Goal: Check status: Check status

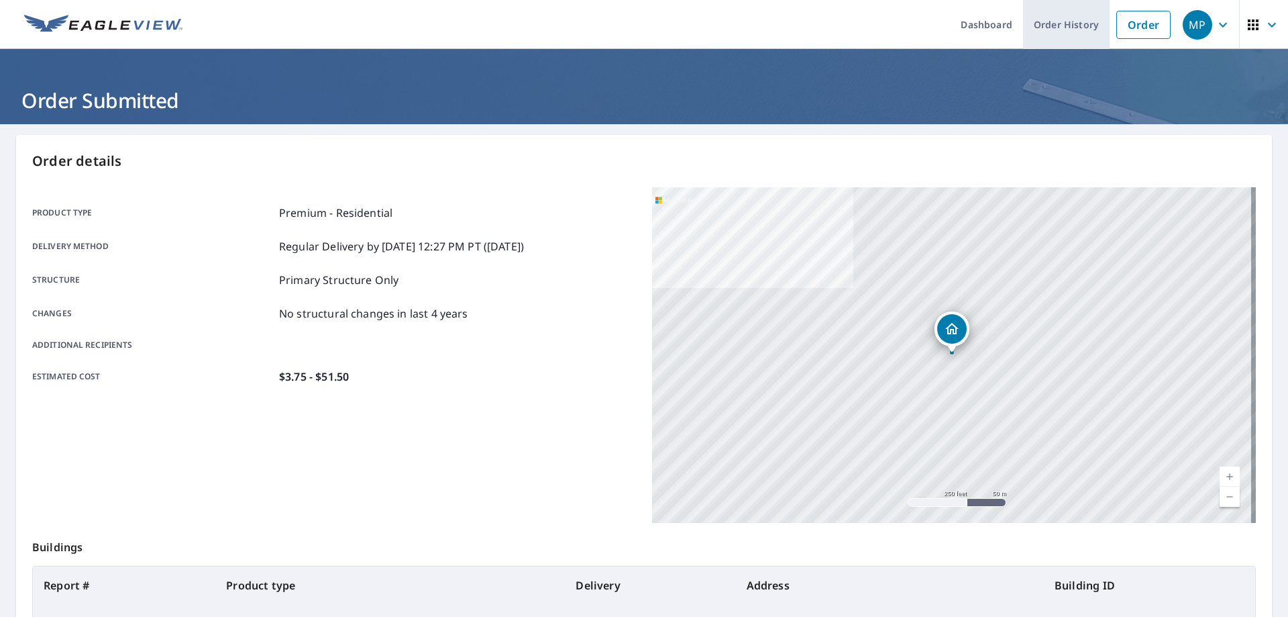
click at [1044, 15] on link "Order History" at bounding box center [1066, 24] width 87 height 49
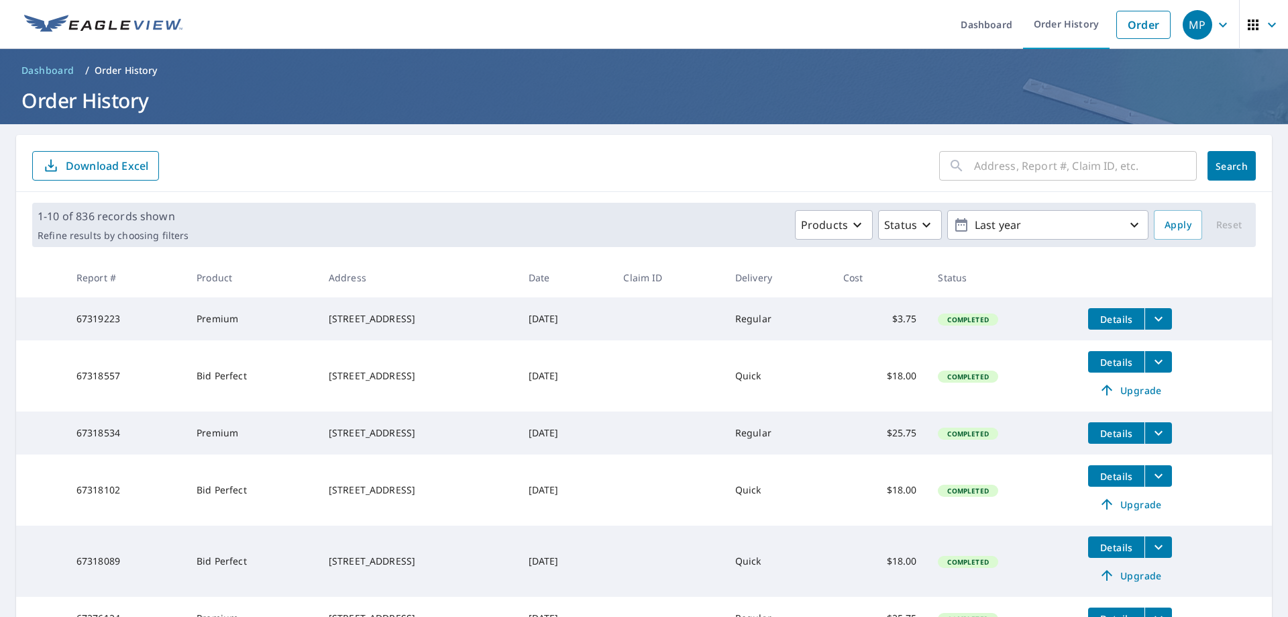
click at [998, 166] on input "text" at bounding box center [1085, 166] width 223 height 38
paste input "51489347"
type input "51489347"
click at [1218, 167] on span "Search" at bounding box center [1231, 166] width 27 height 13
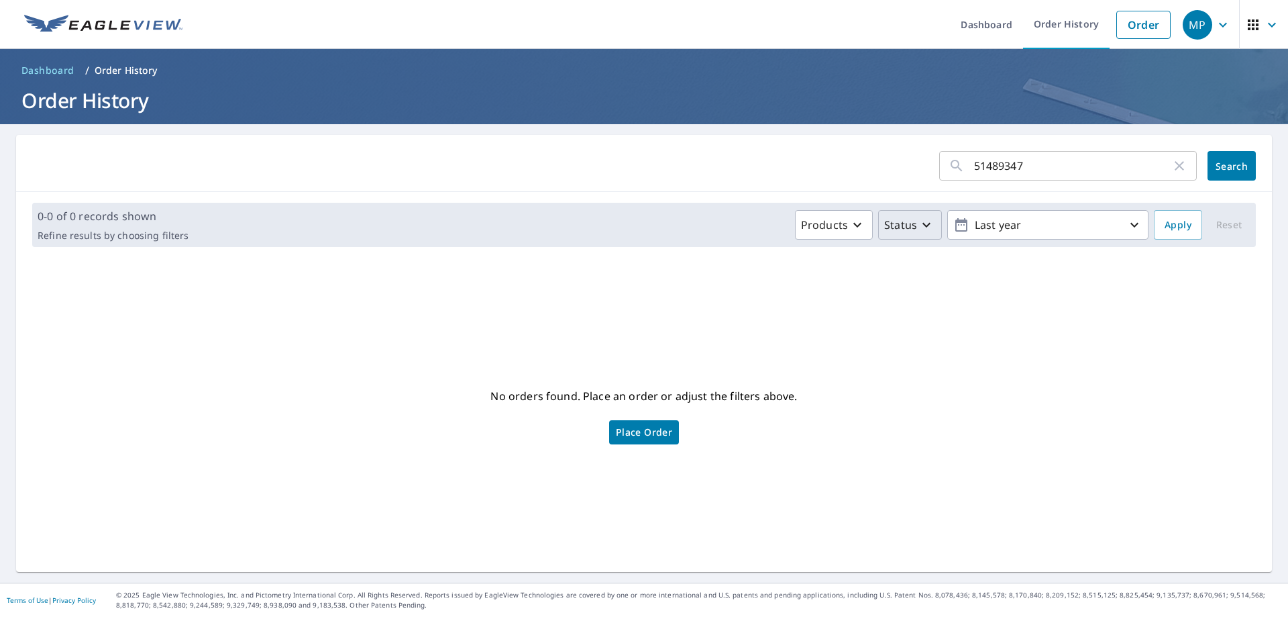
click at [908, 221] on div "Status" at bounding box center [909, 225] width 50 height 16
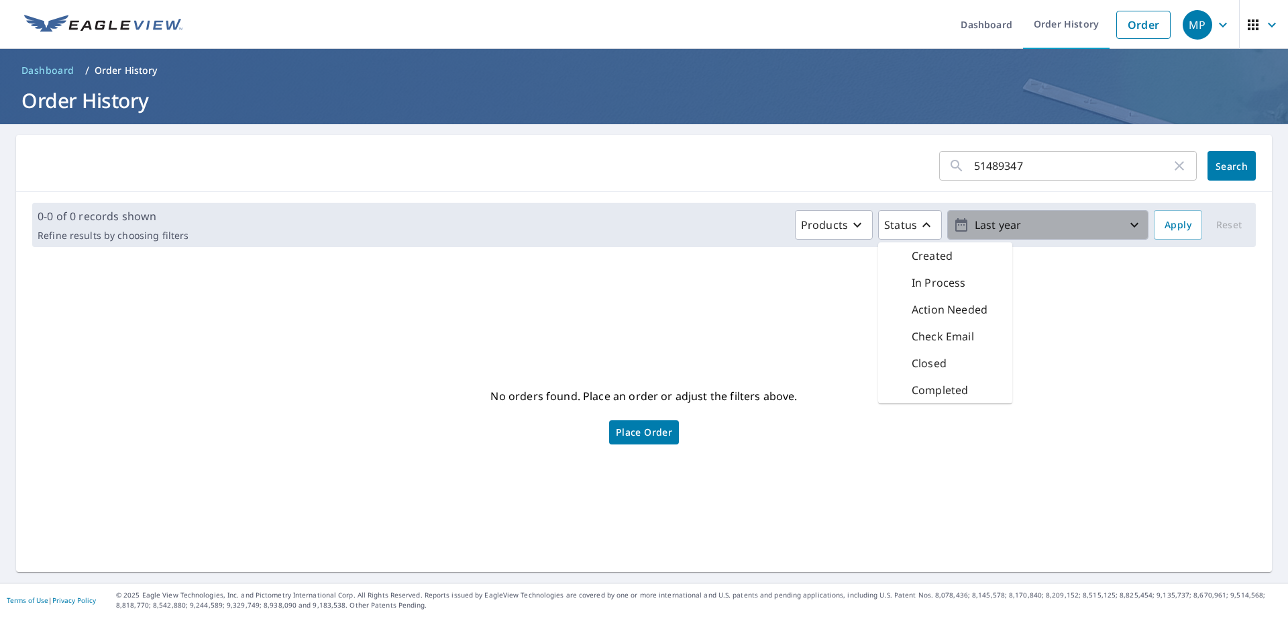
click at [1017, 222] on p "Last year" at bounding box center [1047, 224] width 157 height 23
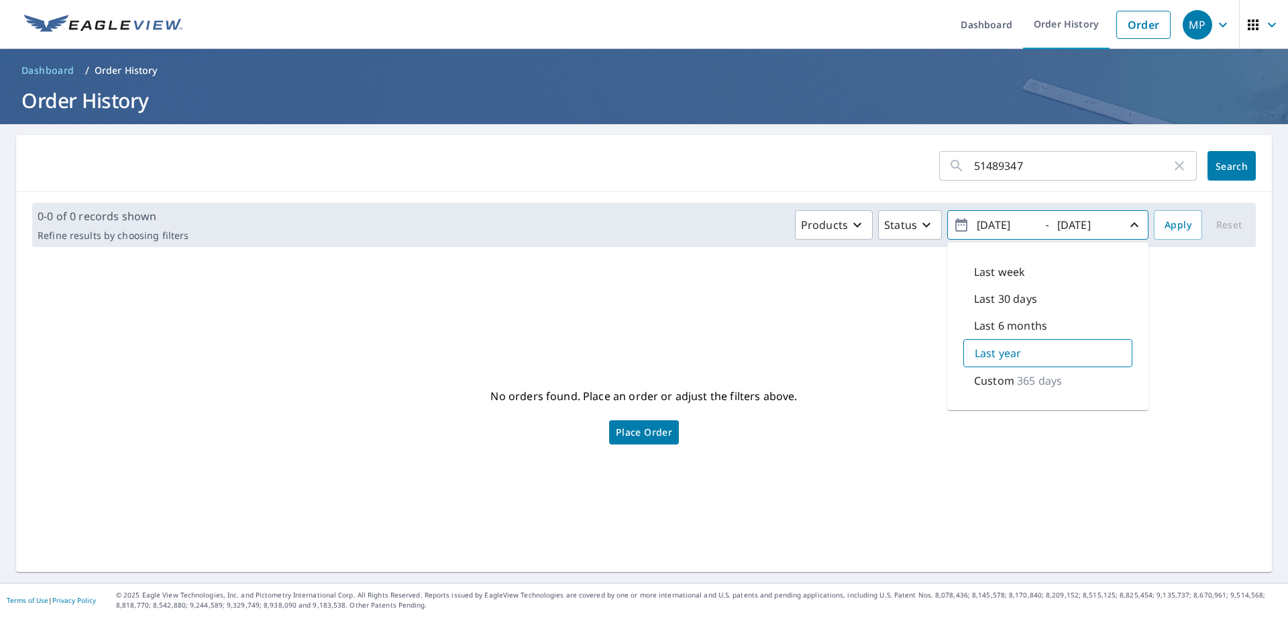
click at [996, 379] on p "Custom" at bounding box center [994, 380] width 40 height 16
click at [986, 220] on input "[DATE]" at bounding box center [1006, 224] width 66 height 21
click at [1002, 223] on input "[DATE]" at bounding box center [1006, 224] width 66 height 21
type input "[DATE]"
click at [1169, 231] on span "Apply" at bounding box center [1178, 225] width 27 height 17
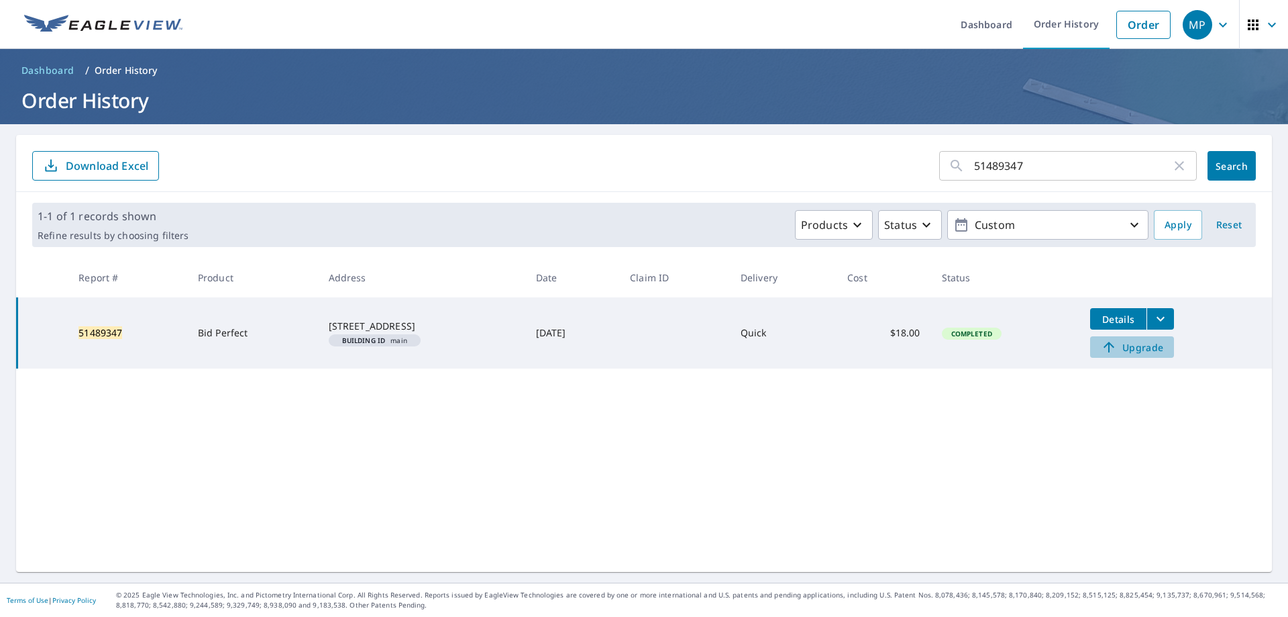
click at [1132, 349] on span "Upgrade" at bounding box center [1132, 347] width 68 height 16
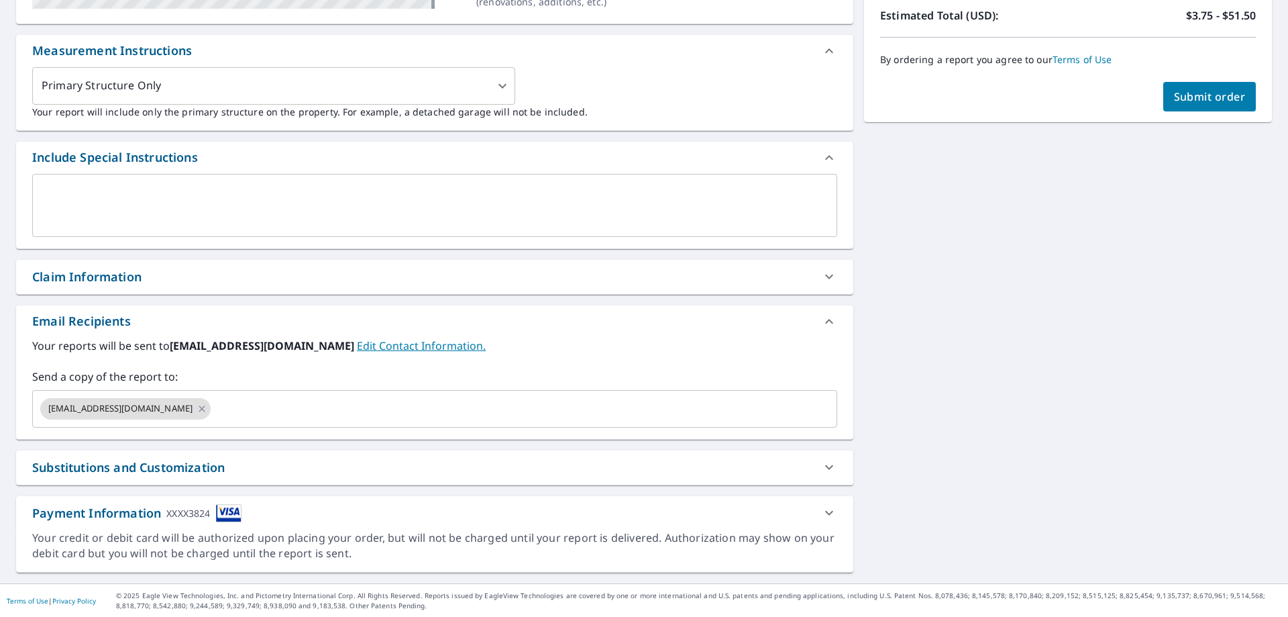
scroll to position [339, 0]
click at [207, 404] on icon at bounding box center [202, 408] width 11 height 15
click at [1208, 97] on span "Submit order" at bounding box center [1210, 96] width 72 height 15
checkbox input "true"
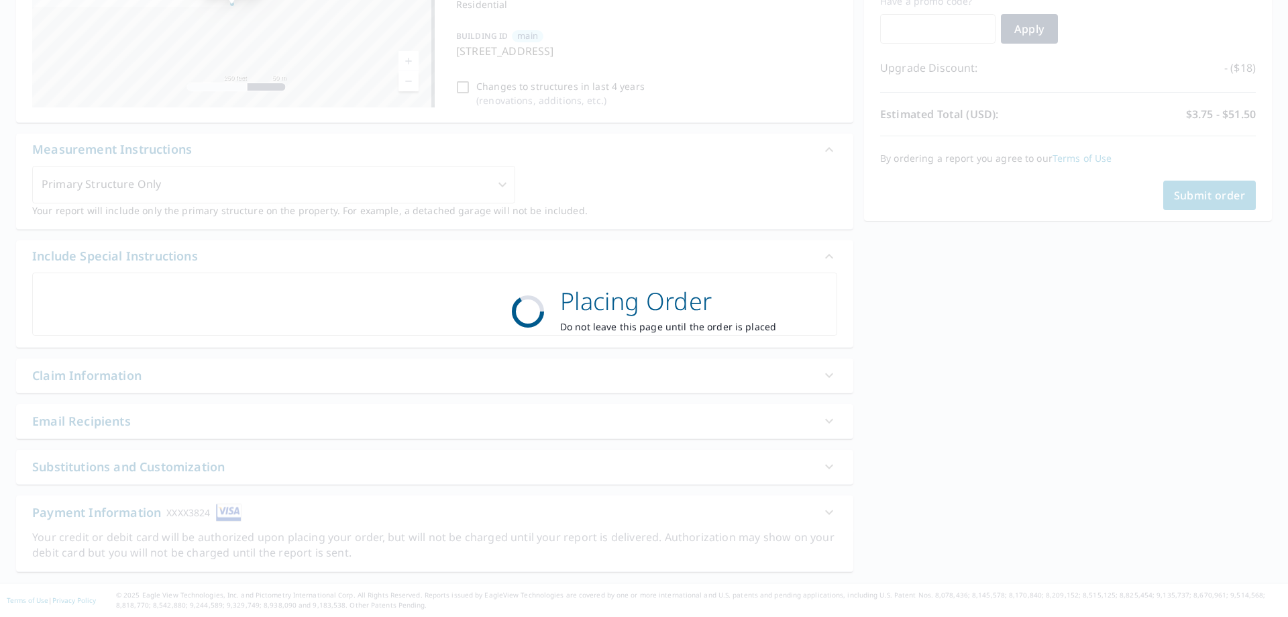
scroll to position [240, 0]
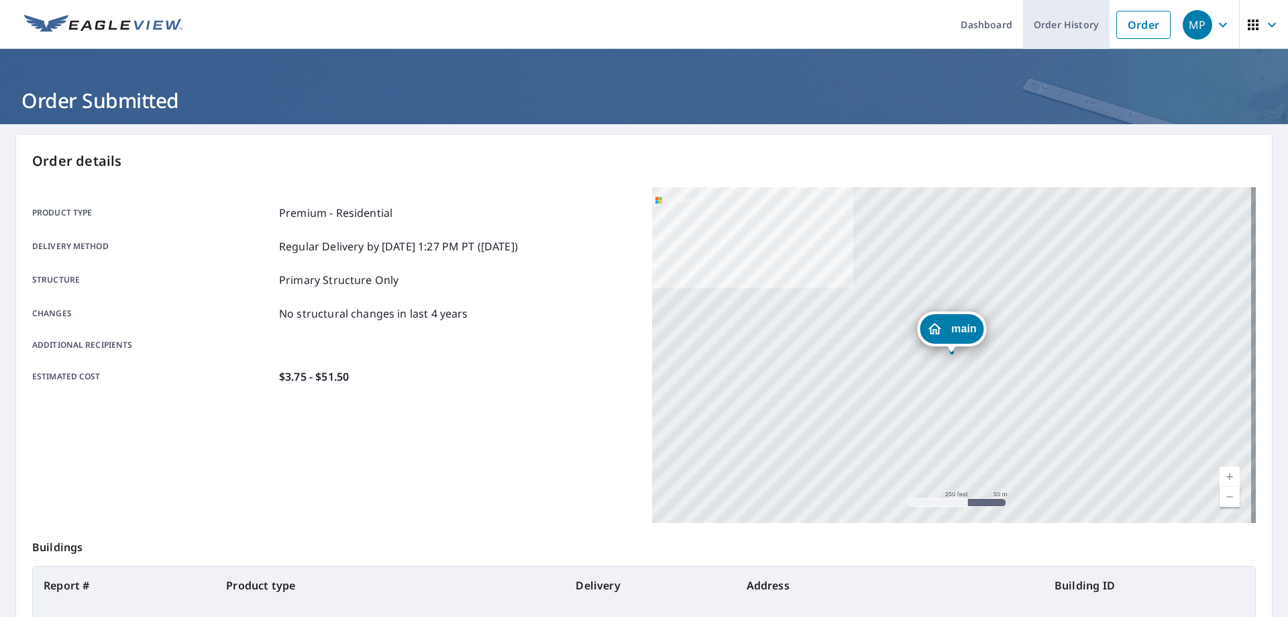
click at [1049, 19] on link "Order History" at bounding box center [1066, 24] width 87 height 49
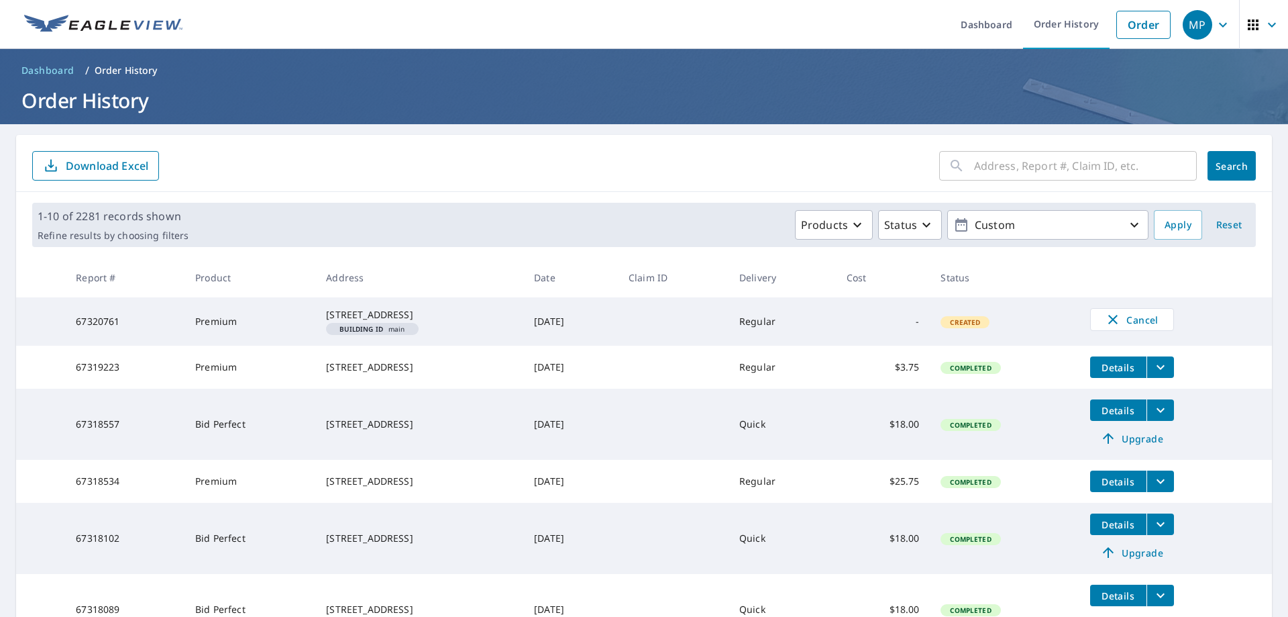
click at [1037, 164] on input "text" at bounding box center [1085, 166] width 223 height 38
paste input "52023324 ("
type input "52023324"
click at [1218, 162] on span "Search" at bounding box center [1231, 166] width 27 height 13
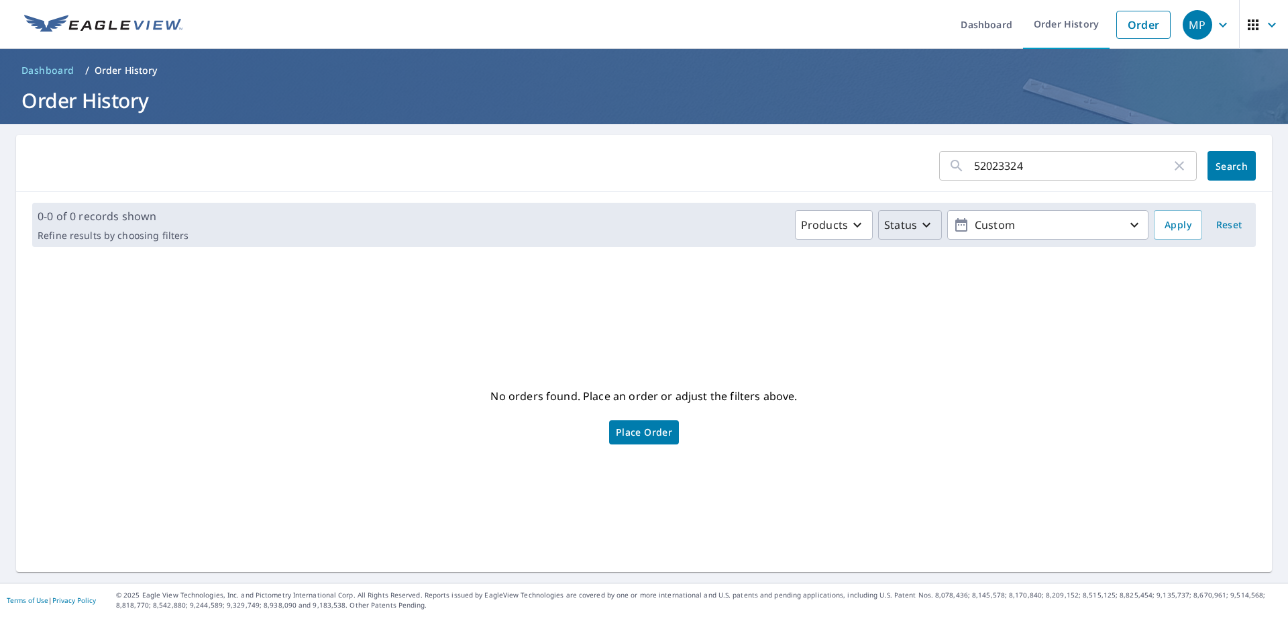
click at [922, 222] on icon "button" at bounding box center [926, 225] width 16 height 16
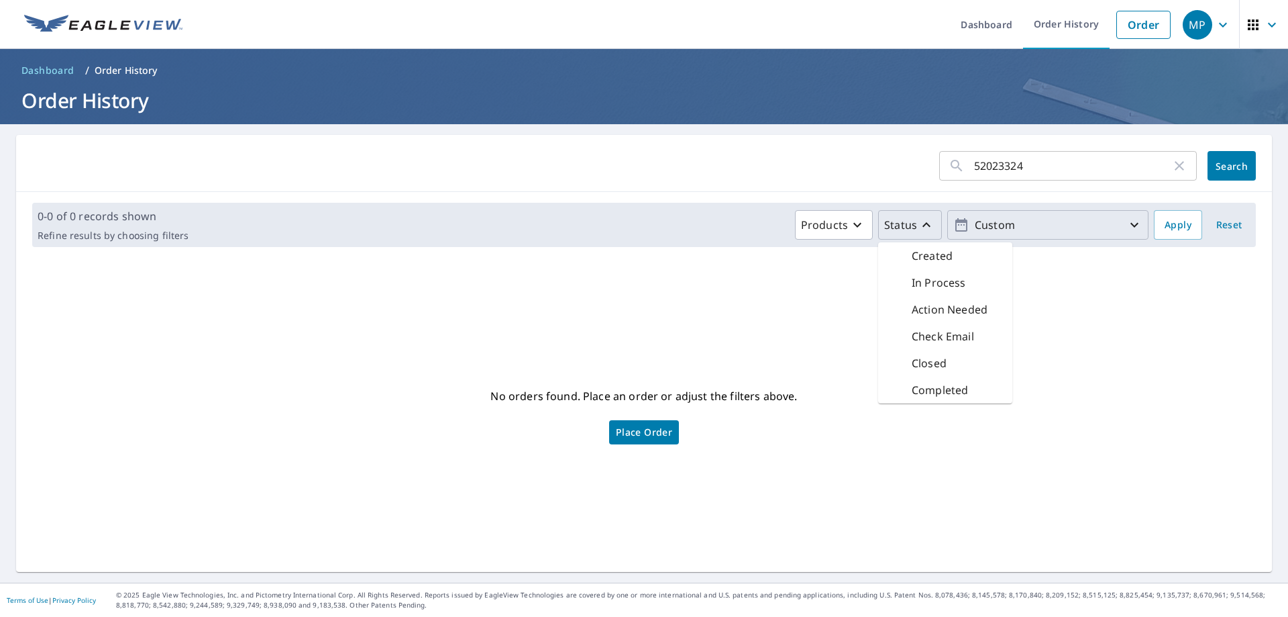
click at [1084, 227] on p "Custom" at bounding box center [1047, 224] width 157 height 23
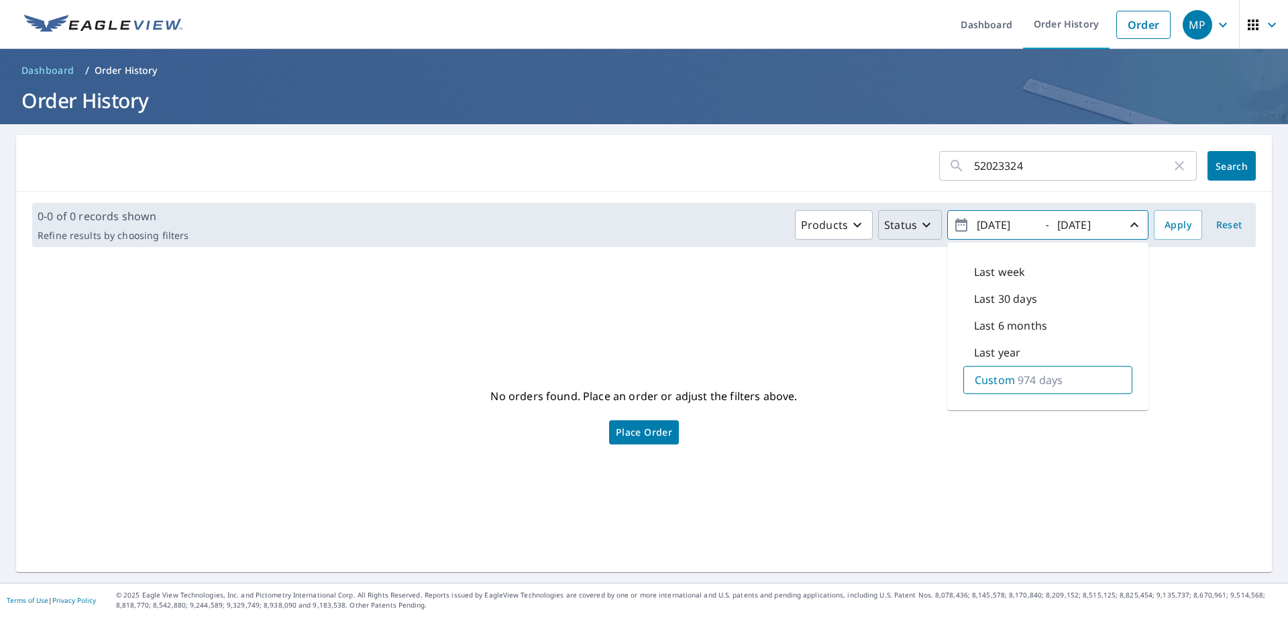
click at [983, 380] on p "Custom" at bounding box center [995, 380] width 40 height 16
click at [974, 166] on input "52023324" at bounding box center [1072, 166] width 197 height 38
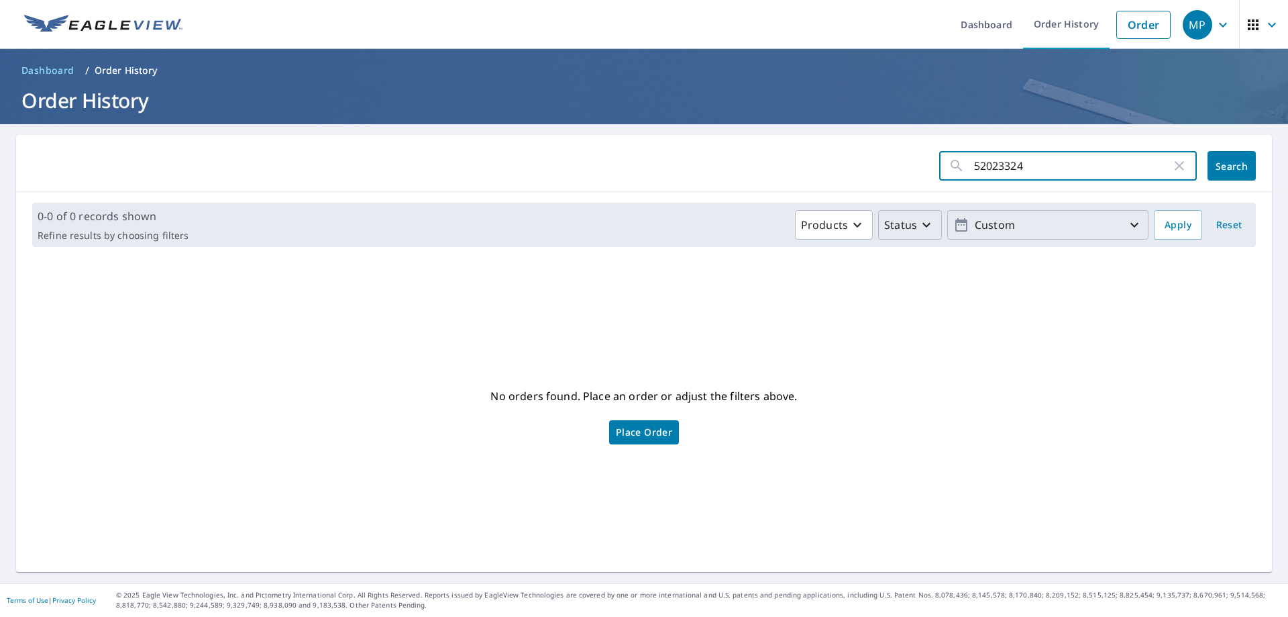
type input "52023324"
click at [1222, 170] on span "Search" at bounding box center [1231, 166] width 27 height 13
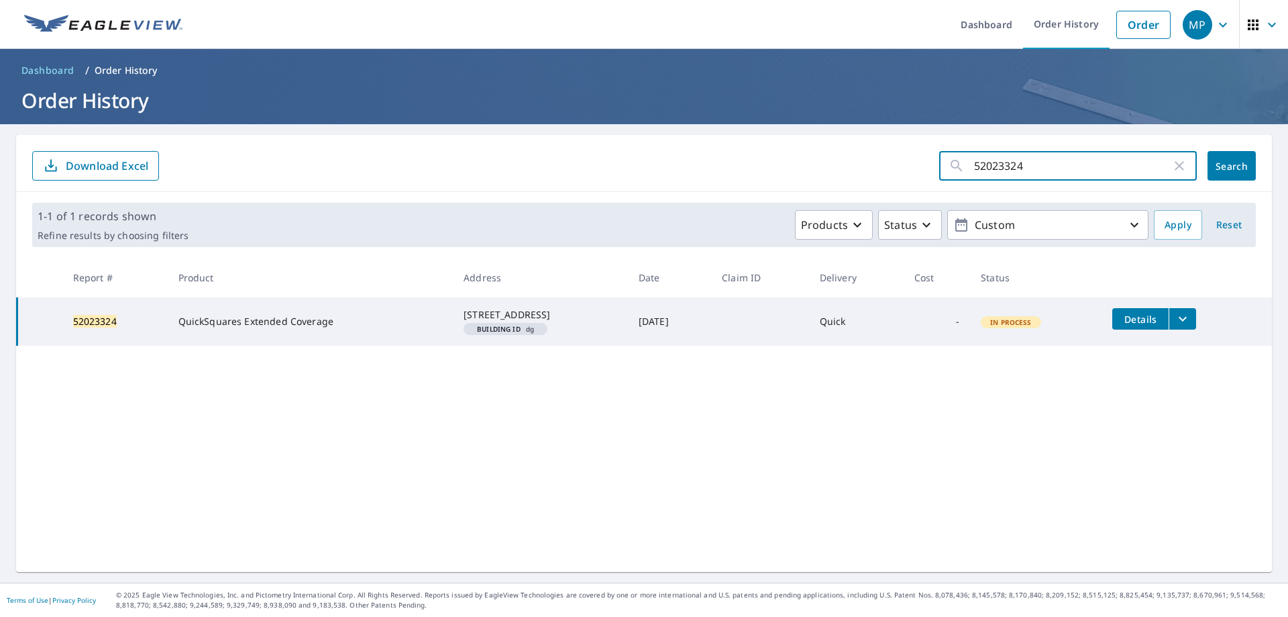
drag, startPoint x: 1003, startPoint y: 170, endPoint x: 812, endPoint y: 184, distance: 191.0
click at [812, 184] on div "52023324 ​ Search Download Excel" at bounding box center [644, 163] width 1256 height 57
paste input "1489347"
click at [974, 163] on input "51489347" at bounding box center [1072, 166] width 197 height 38
type input "51489347"
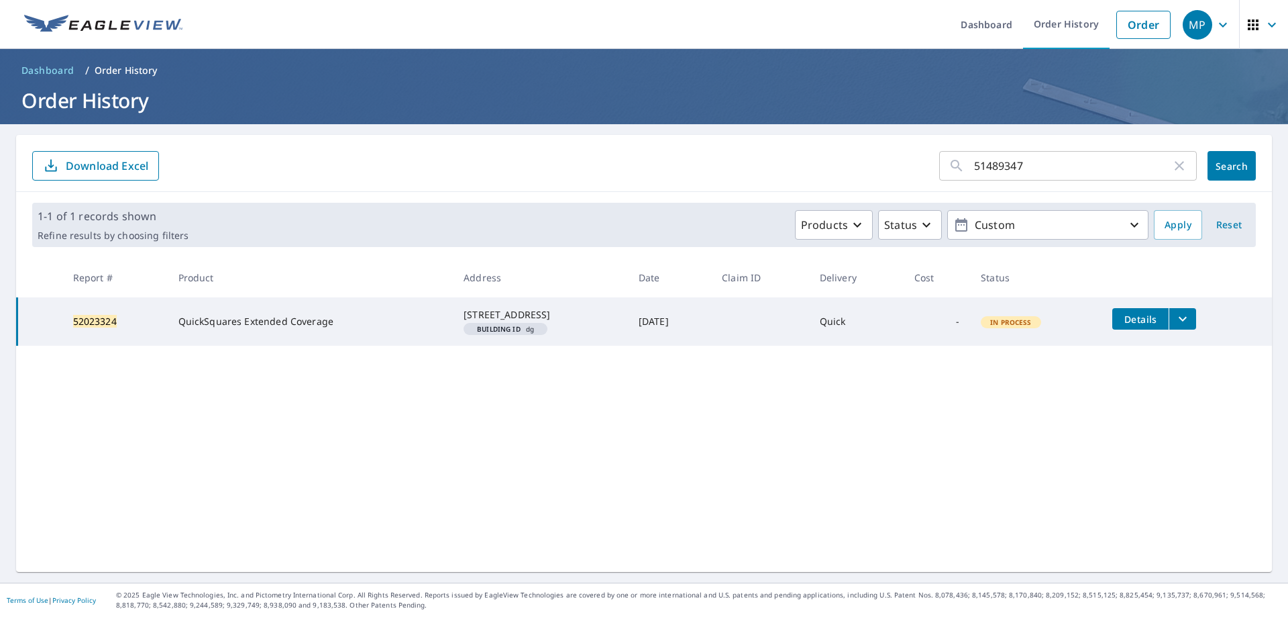
click at [1230, 149] on div "51489347 ​ Search Download Excel" at bounding box center [644, 163] width 1256 height 57
click at [1226, 167] on span "Search" at bounding box center [1231, 166] width 27 height 13
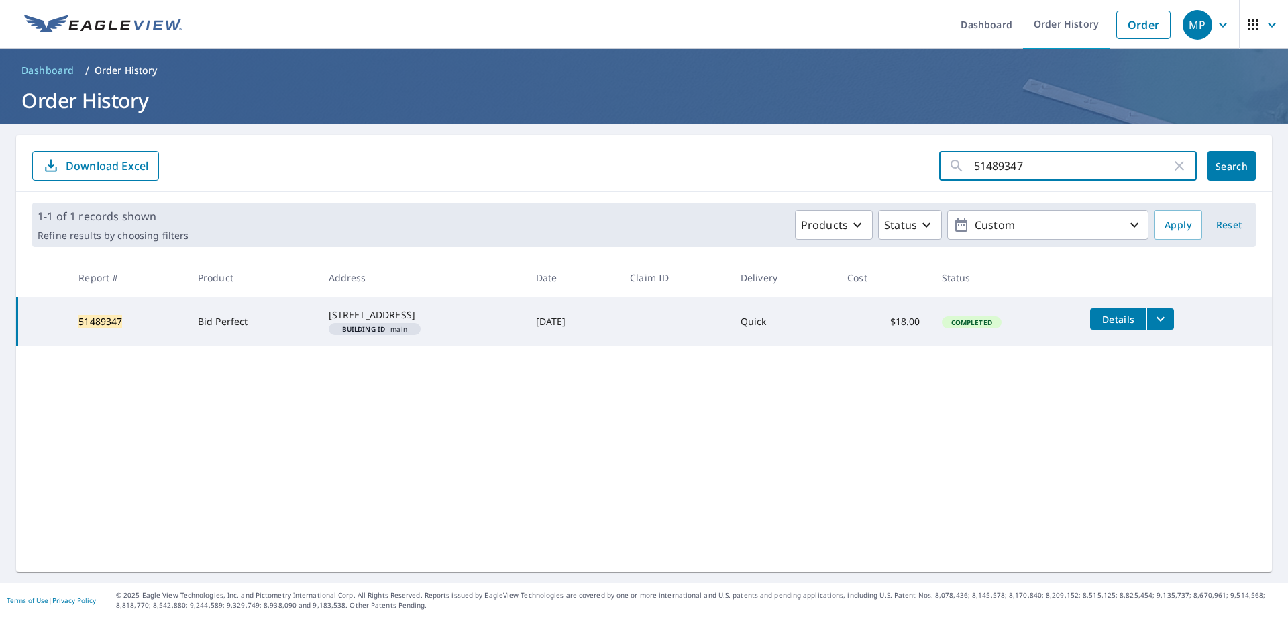
drag, startPoint x: 1008, startPoint y: 172, endPoint x: 941, endPoint y: 163, distance: 67.7
click at [941, 163] on div "51489347 ​" at bounding box center [1068, 166] width 258 height 30
paste input "2023324"
type input "52023324"
click at [1224, 166] on span "Search" at bounding box center [1231, 166] width 27 height 13
